Goal: Transaction & Acquisition: Subscribe to service/newsletter

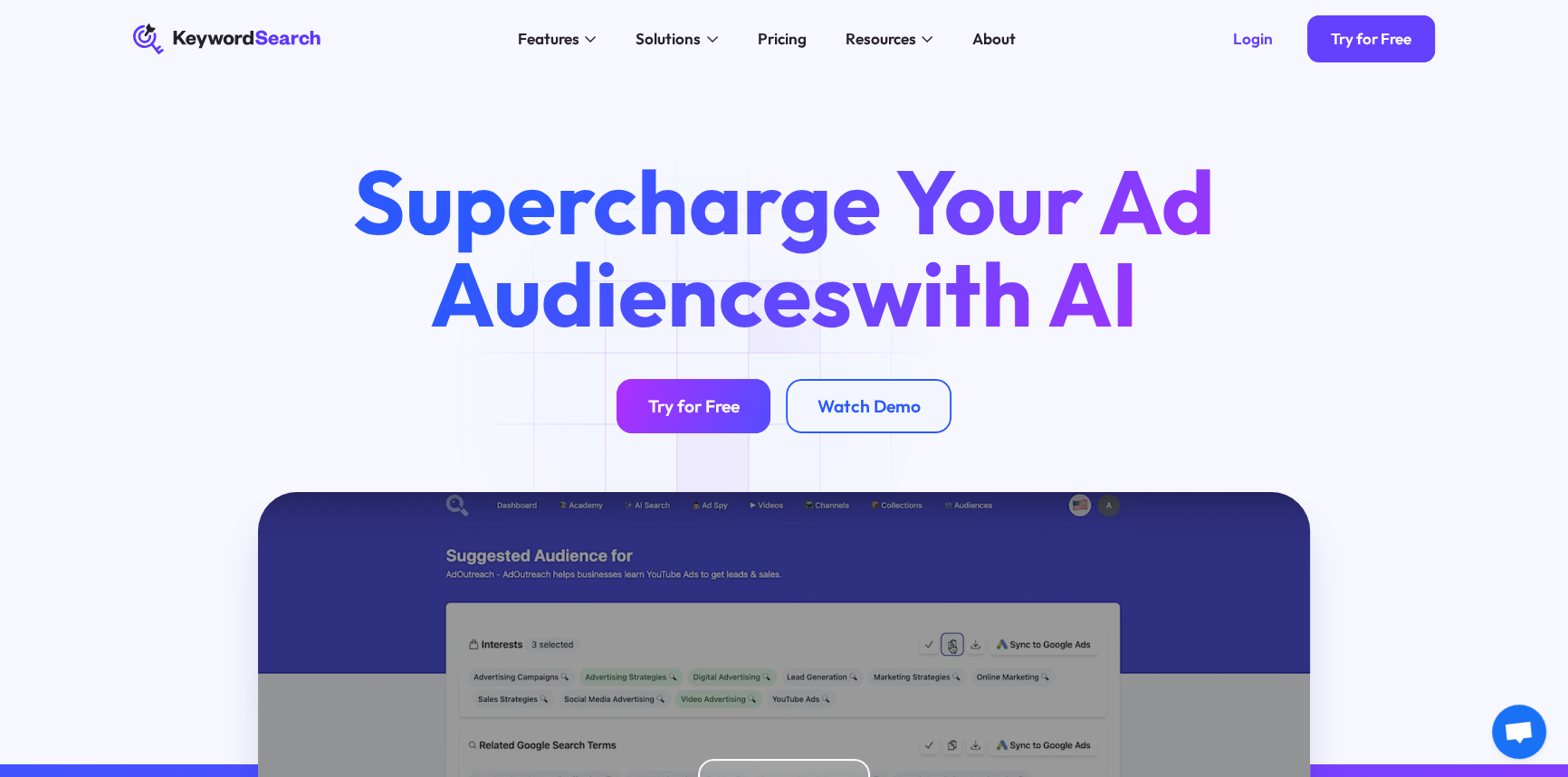
click at [699, 397] on link "Try for Free" at bounding box center [693, 406] width 154 height 54
